Goal: Find specific page/section: Find specific page/section

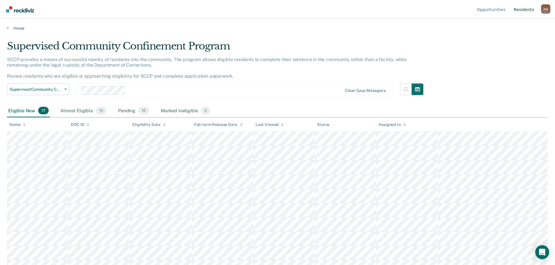
click at [532, 12] on link "Resident s" at bounding box center [523, 9] width 23 height 19
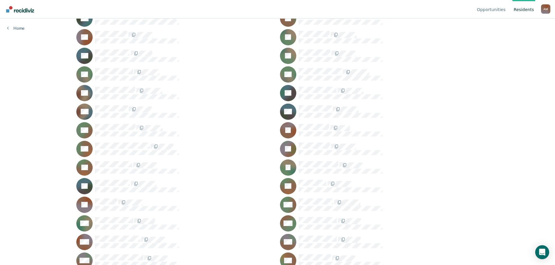
scroll to position [116, 0]
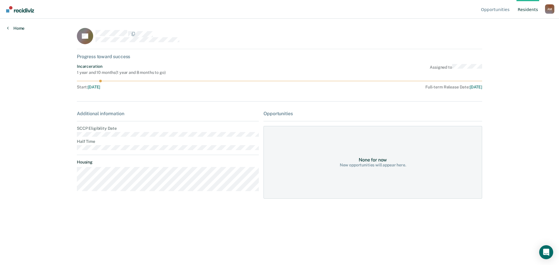
click at [21, 30] on link "Home" at bounding box center [15, 28] width 17 height 5
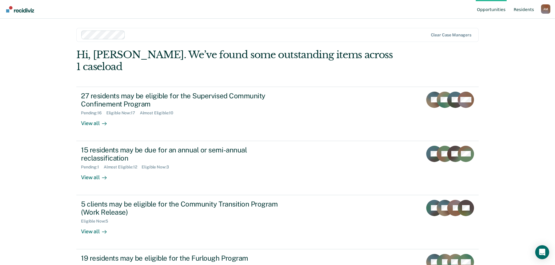
click at [524, 10] on link "Resident s" at bounding box center [523, 9] width 23 height 19
